Goal: Information Seeking & Learning: Learn about a topic

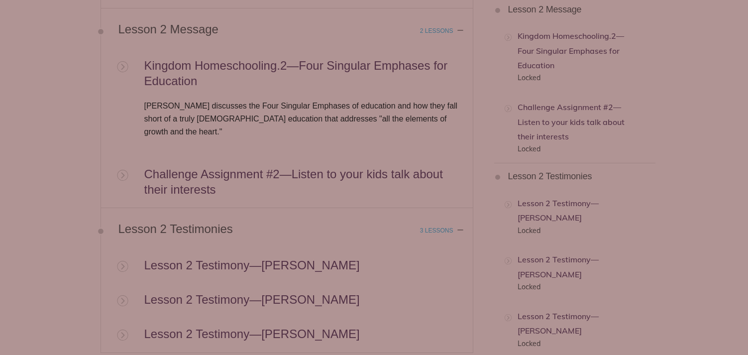
scroll to position [2079, 0]
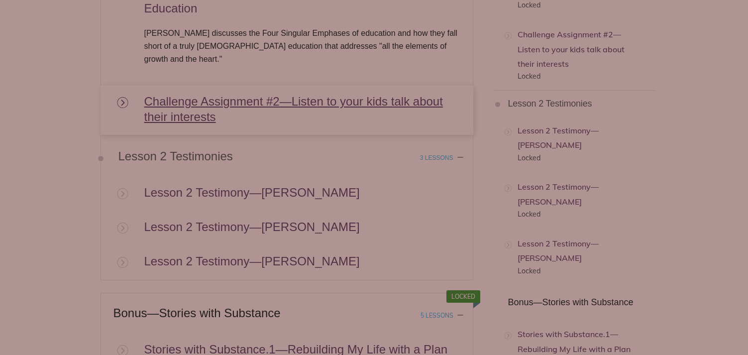
click at [123, 97] on use at bounding box center [122, 102] width 11 height 11
click at [193, 102] on link "Challenge Assignment #2—Listen to your kids talk about their interests" at bounding box center [293, 108] width 298 height 29
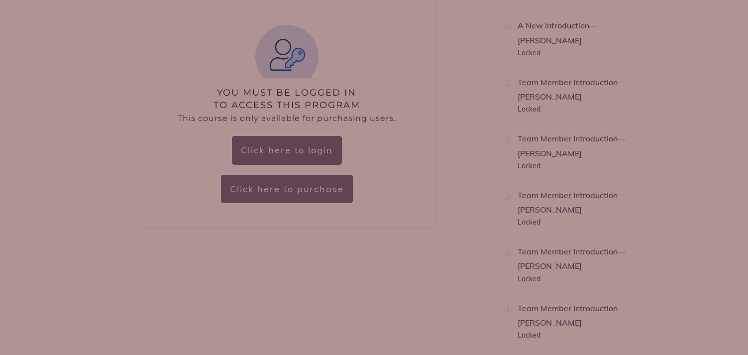
scroll to position [417, 0]
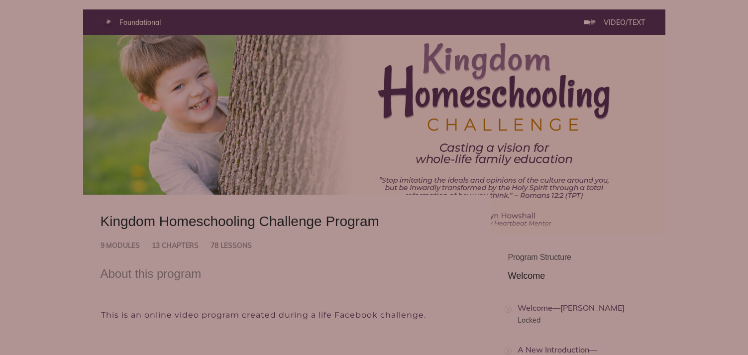
scroll to position [248, 0]
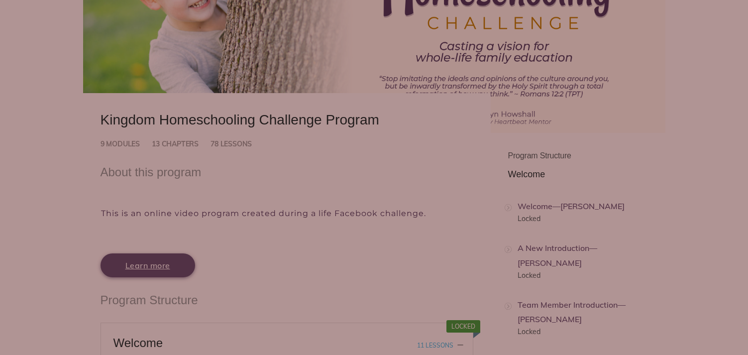
click at [149, 258] on link "Learn more" at bounding box center [147, 265] width 94 height 24
